Goal: Task Accomplishment & Management: Manage account settings

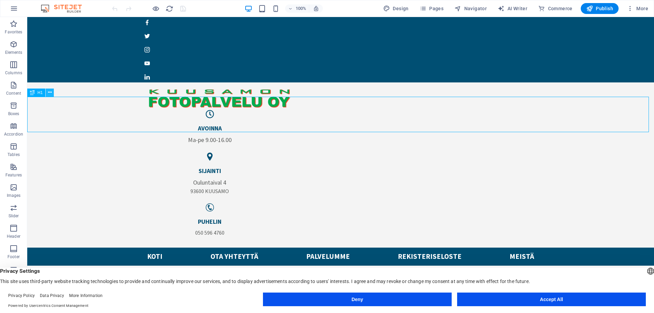
click at [51, 92] on icon at bounding box center [50, 92] width 4 height 7
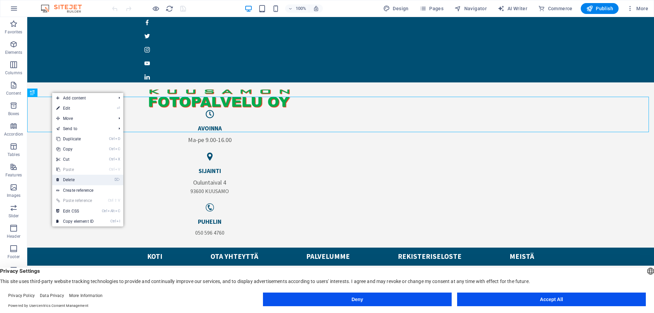
click at [72, 180] on link "⌦ Delete" at bounding box center [75, 180] width 46 height 10
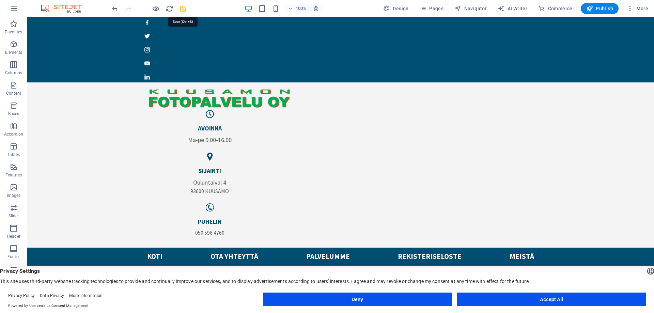
click at [182, 9] on icon "save" at bounding box center [183, 9] width 8 height 8
click at [607, 6] on span "Publish" at bounding box center [599, 8] width 27 height 7
click at [601, 6] on span "Publish" at bounding box center [599, 8] width 27 height 7
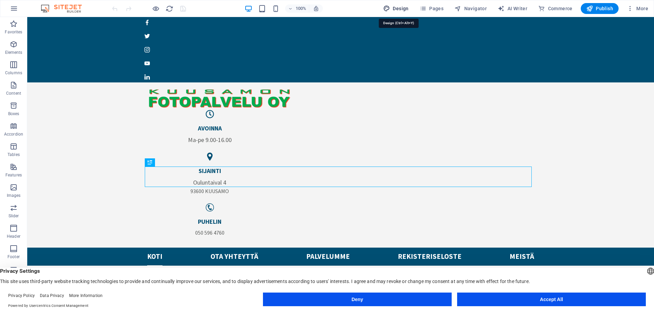
click at [401, 7] on span "Design" at bounding box center [396, 8] width 26 height 7
select select "px"
select select "400"
select select "px"
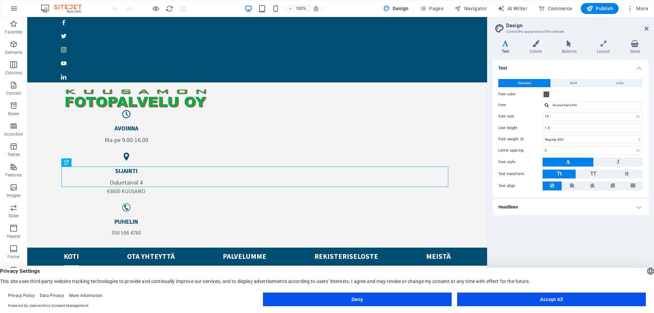
click at [648, 26] on h2 "Design" at bounding box center [577, 25] width 142 height 6
click at [646, 26] on h2 "Design" at bounding box center [577, 25] width 142 height 6
click at [646, 27] on icon at bounding box center [647, 28] width 4 height 5
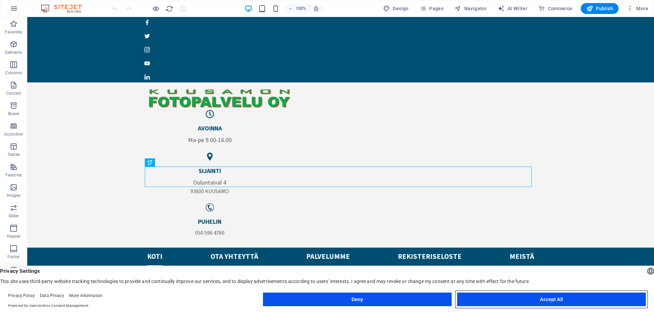
click at [563, 300] on button "Accept All" at bounding box center [551, 300] width 189 height 14
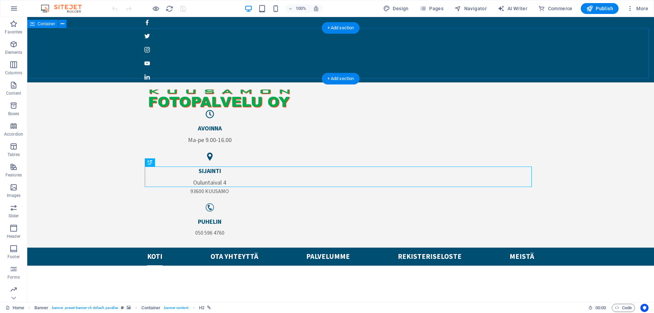
click at [586, 82] on div "Avoinna Ma-pe 9.00-16.00 sijainti Ouluntaival 4 93600 KUUSAMO puhelin 050 596 4…" at bounding box center [340, 164] width 627 height 165
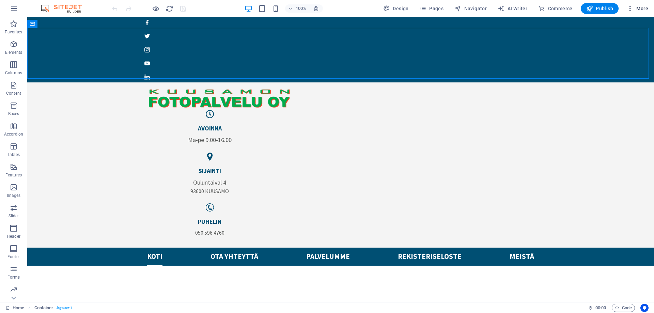
click at [645, 8] on span "More" at bounding box center [637, 8] width 21 height 7
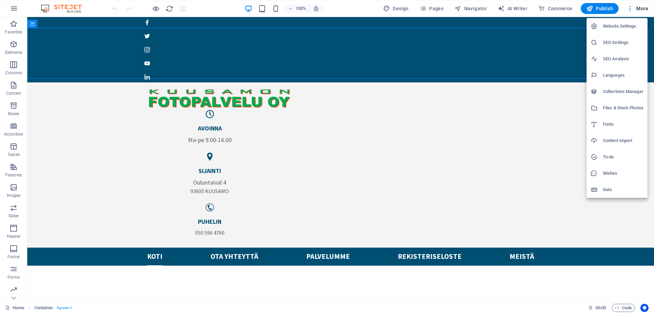
click at [600, 258] on div at bounding box center [327, 156] width 654 height 313
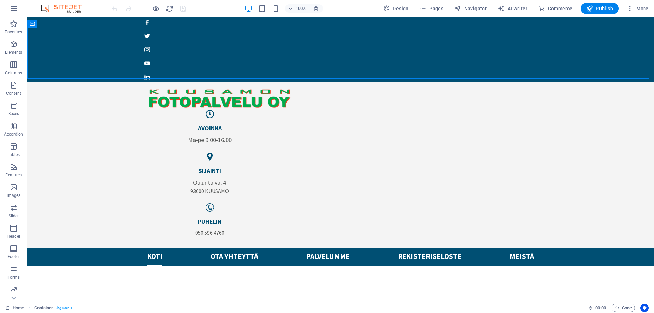
drag, startPoint x: 661, startPoint y: 18, endPoint x: 586, endPoint y: 179, distance: 178.3
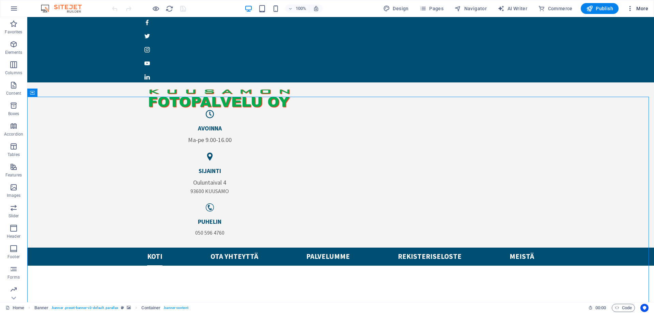
click at [631, 7] on icon "button" at bounding box center [630, 8] width 7 height 7
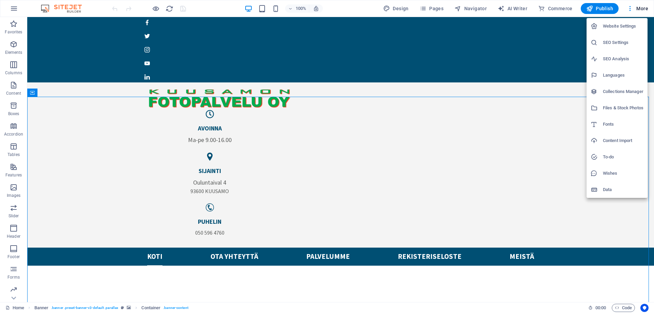
click at [644, 6] on div at bounding box center [327, 156] width 654 height 313
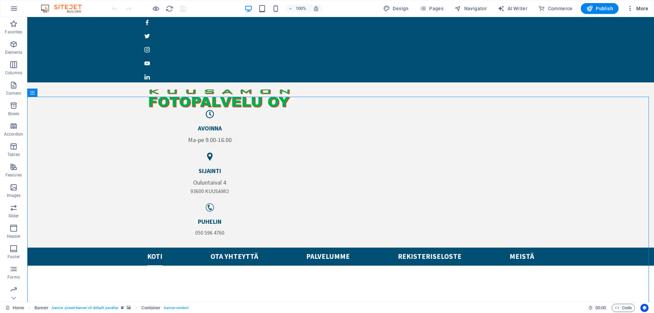
click at [643, 7] on span "More" at bounding box center [637, 8] width 21 height 7
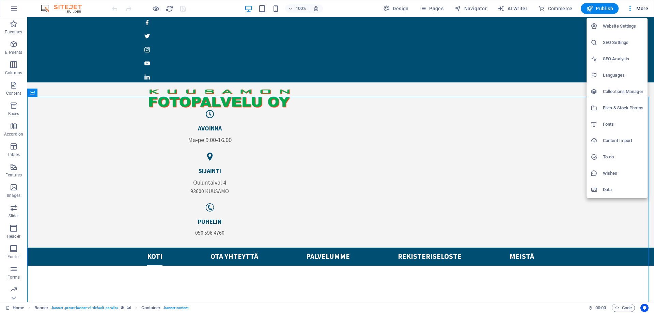
click at [14, 299] on div at bounding box center [327, 156] width 654 height 313
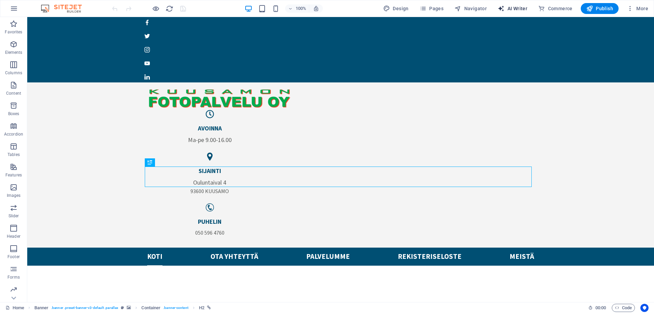
click at [519, 6] on span "AI Writer" at bounding box center [513, 8] width 30 height 7
select select "English"
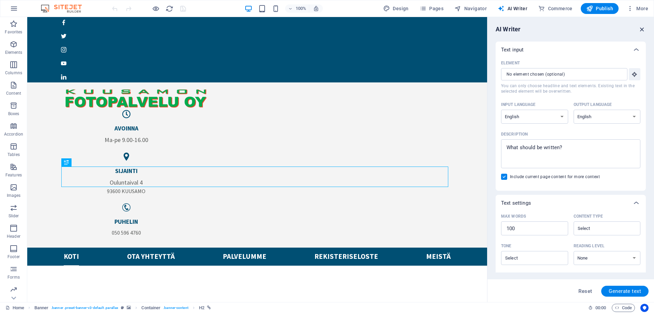
click at [641, 28] on icon "button" at bounding box center [641, 29] width 7 height 7
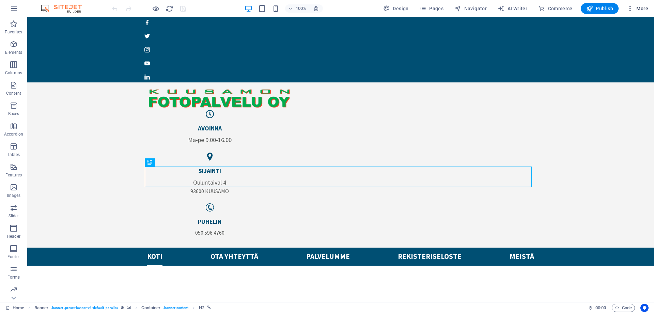
click at [643, 10] on span "More" at bounding box center [637, 8] width 21 height 7
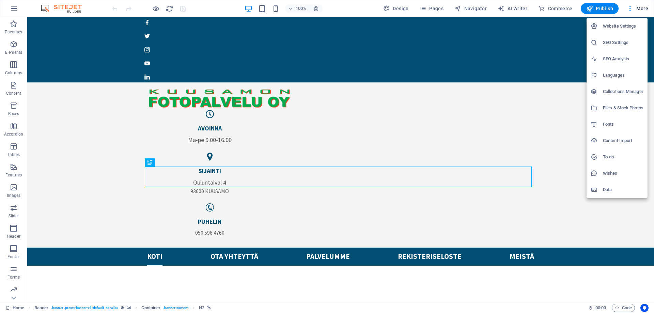
click at [625, 26] on h6 "Website Settings" at bounding box center [623, 26] width 41 height 8
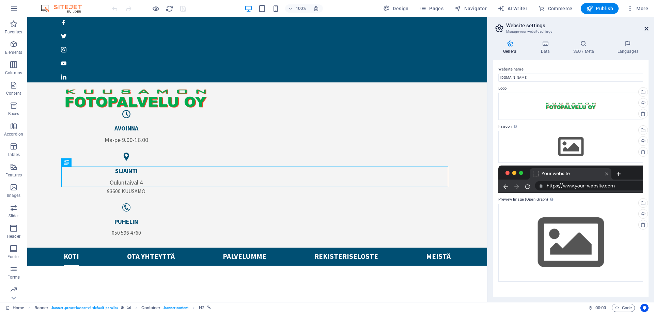
drag, startPoint x: 646, startPoint y: 28, endPoint x: 619, endPoint y: 10, distance: 32.3
click at [646, 28] on icon at bounding box center [647, 28] width 4 height 5
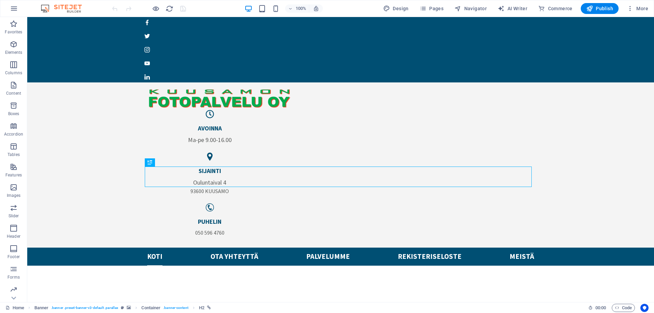
drag, startPoint x: 651, startPoint y: 68, endPoint x: 678, endPoint y: 19, distance: 56.1
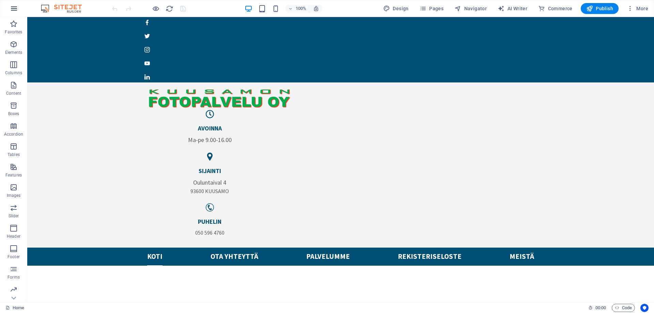
click at [12, 8] on icon "button" at bounding box center [14, 8] width 8 height 8
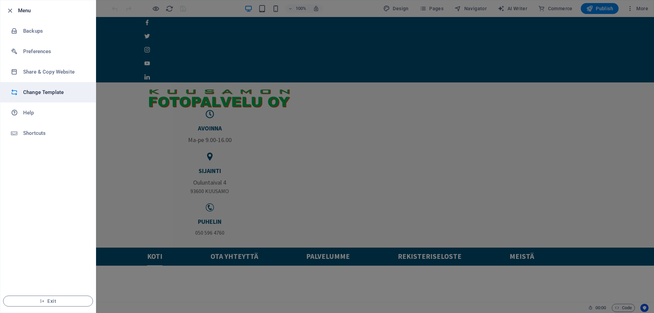
click at [56, 93] on h6 "Change Template" at bounding box center [54, 92] width 63 height 8
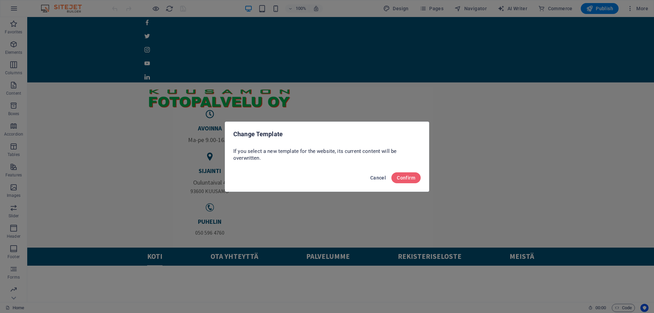
click at [379, 172] on button "Cancel" at bounding box center [378, 177] width 21 height 11
